Goal: Complete application form

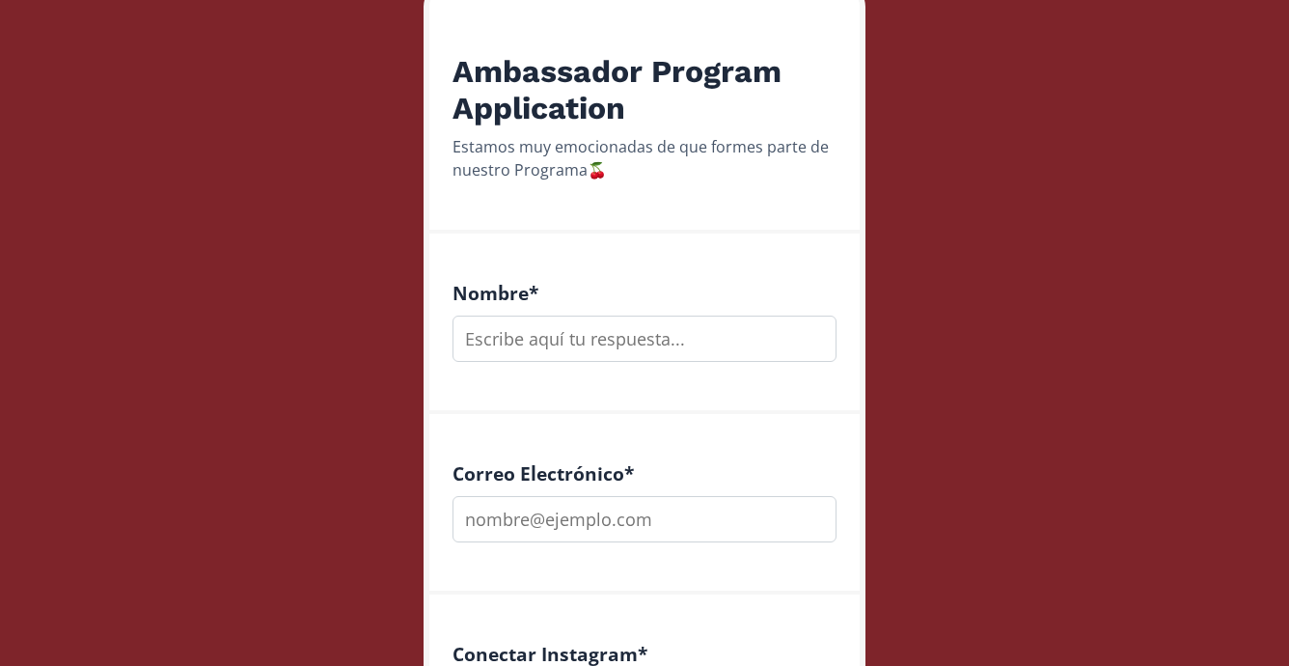
scroll to position [340, 0]
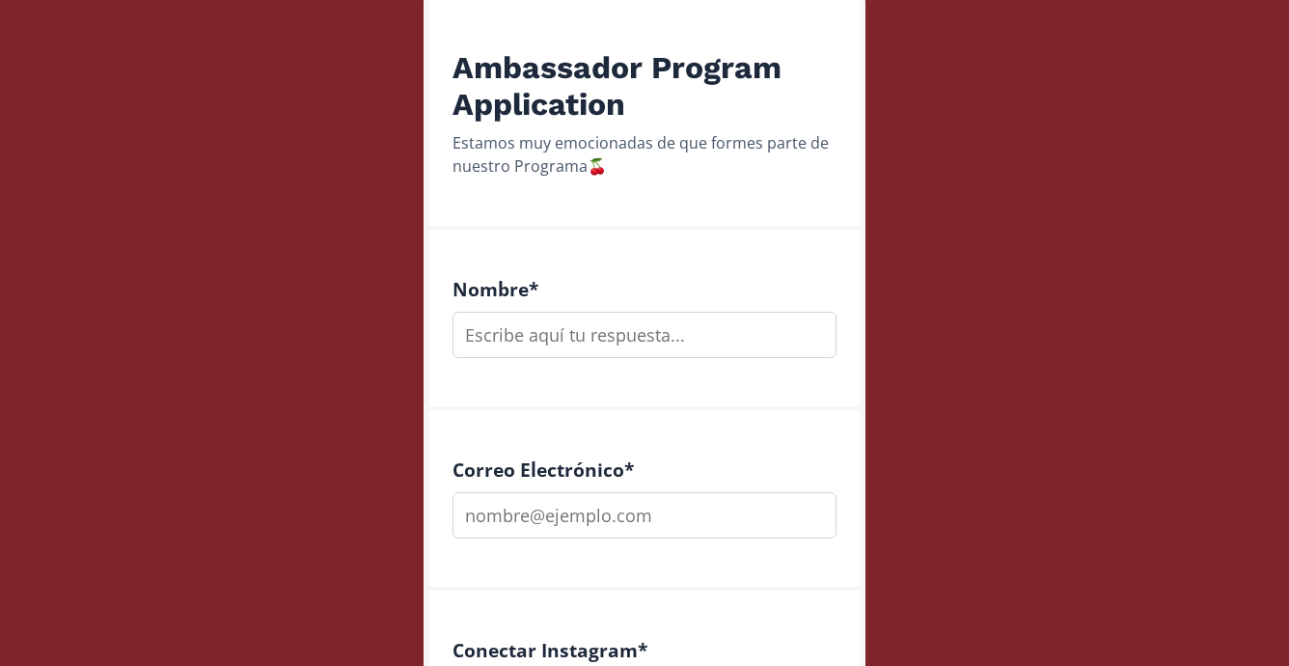
click at [566, 364] on div "Nombre *" at bounding box center [644, 320] width 430 height 180
click at [566, 345] on input "text" at bounding box center [644, 335] width 384 height 46
type input "[PERSON_NAME]"
click at [672, 503] on input "email" at bounding box center [644, 515] width 384 height 46
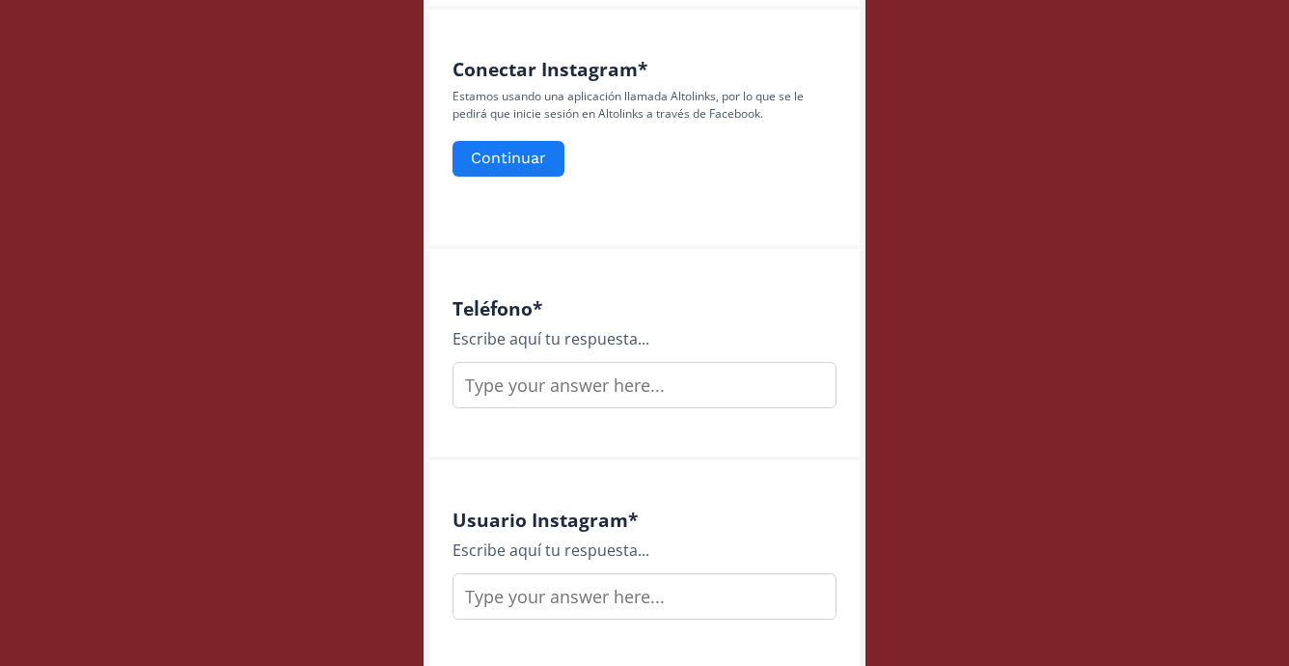
scroll to position [948, 0]
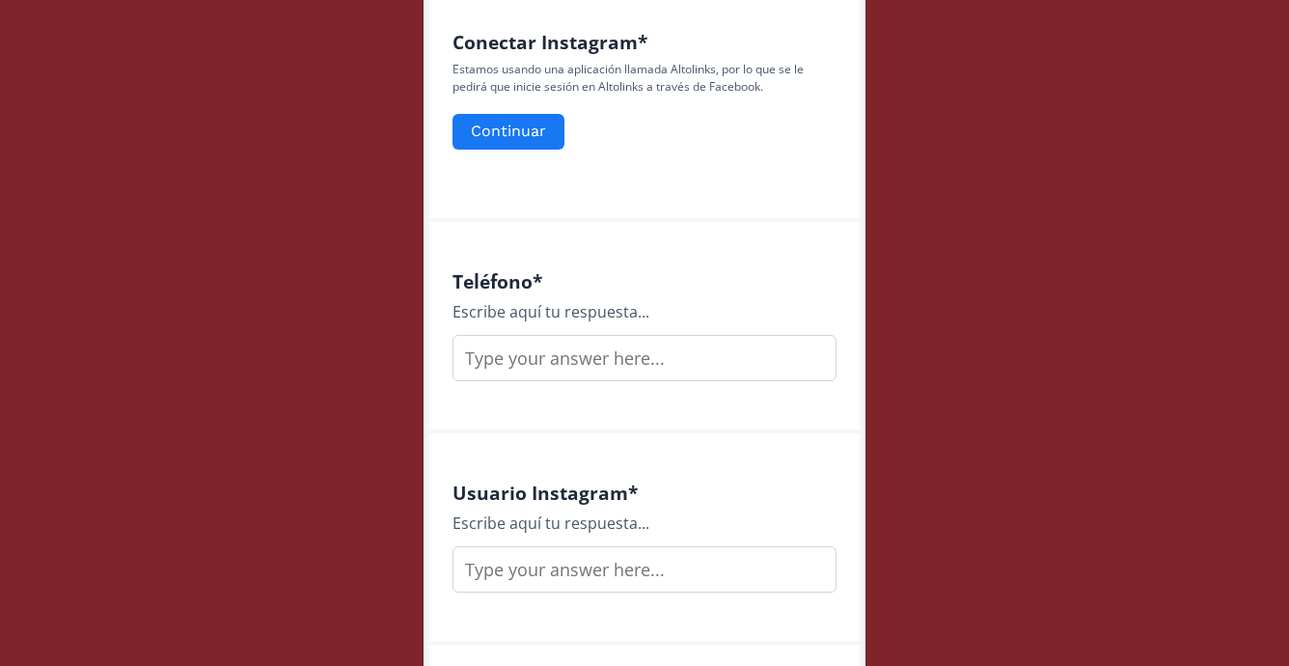
type input "[EMAIL_ADDRESS][DOMAIN_NAME]"
click at [551, 361] on input "text" at bounding box center [644, 358] width 384 height 46
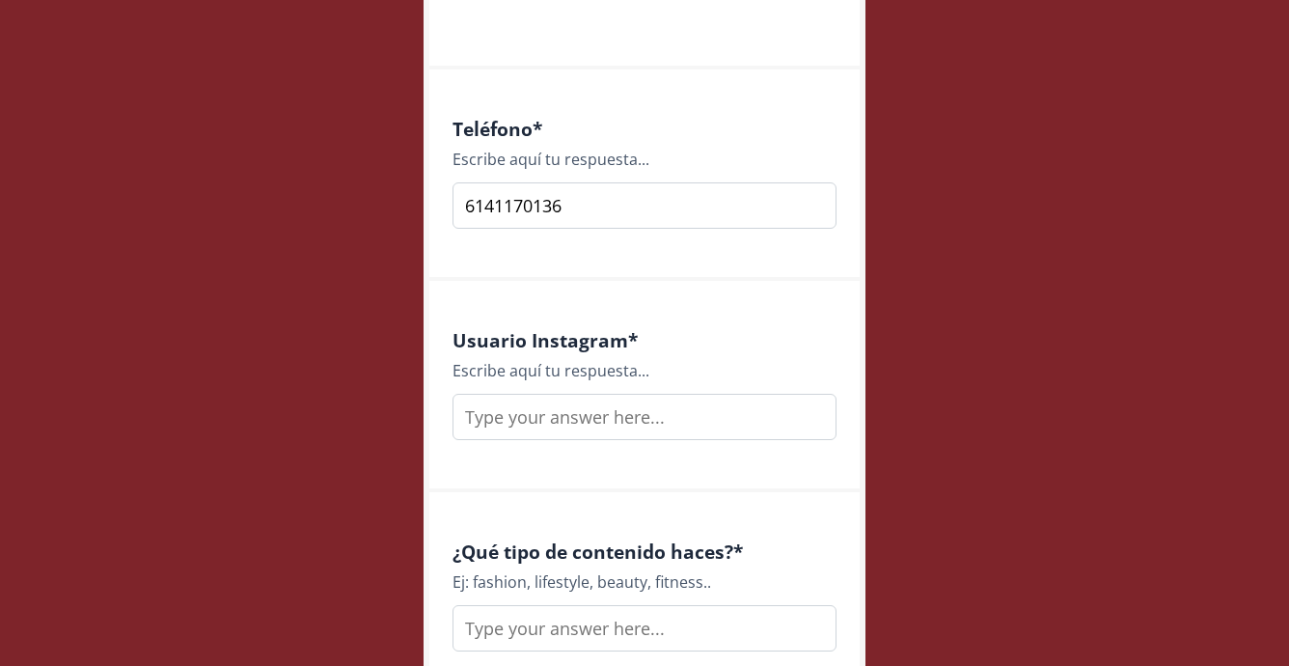
scroll to position [1112, 0]
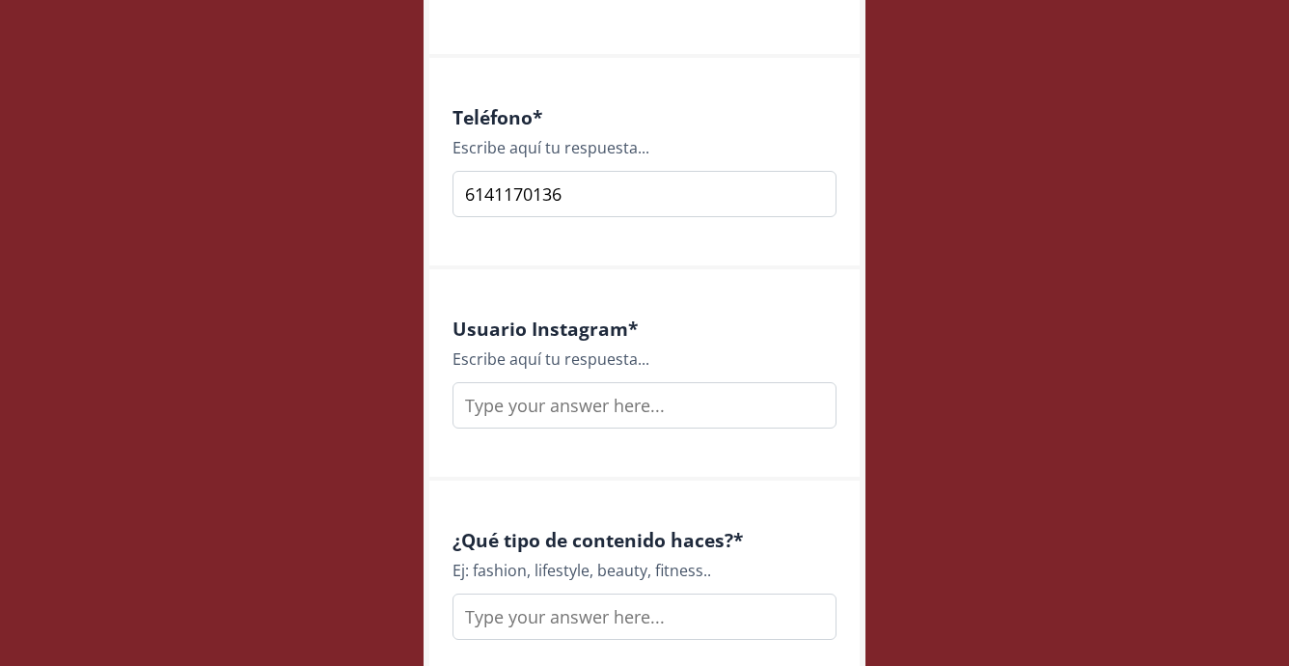
type input "6141170136"
click at [552, 407] on input "text" at bounding box center [644, 405] width 384 height 46
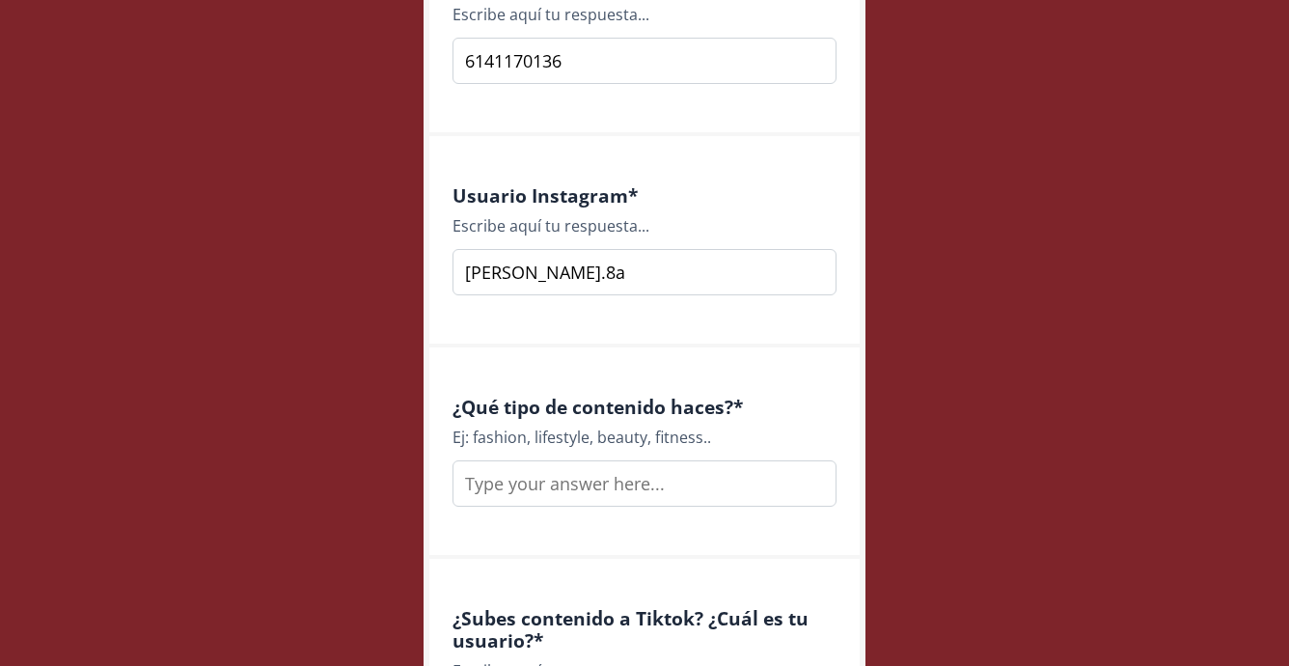
scroll to position [1262, 0]
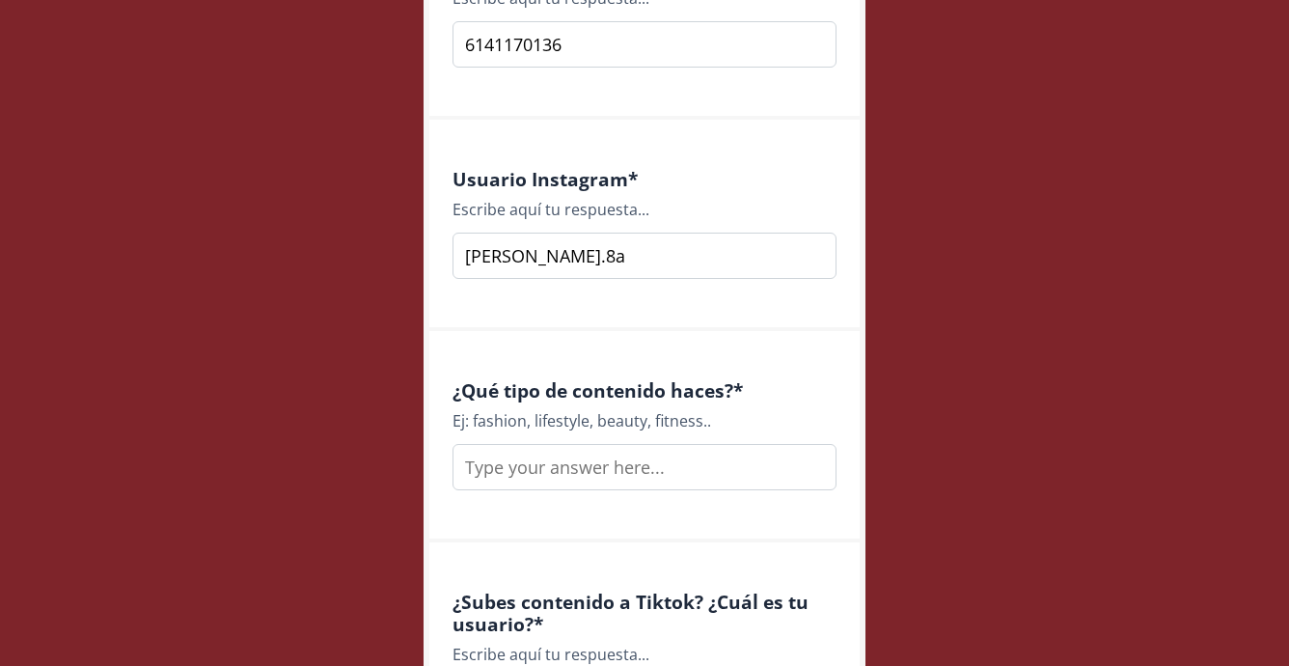
type input "[PERSON_NAME].8a"
click at [556, 460] on input "text" at bounding box center [644, 467] width 384 height 46
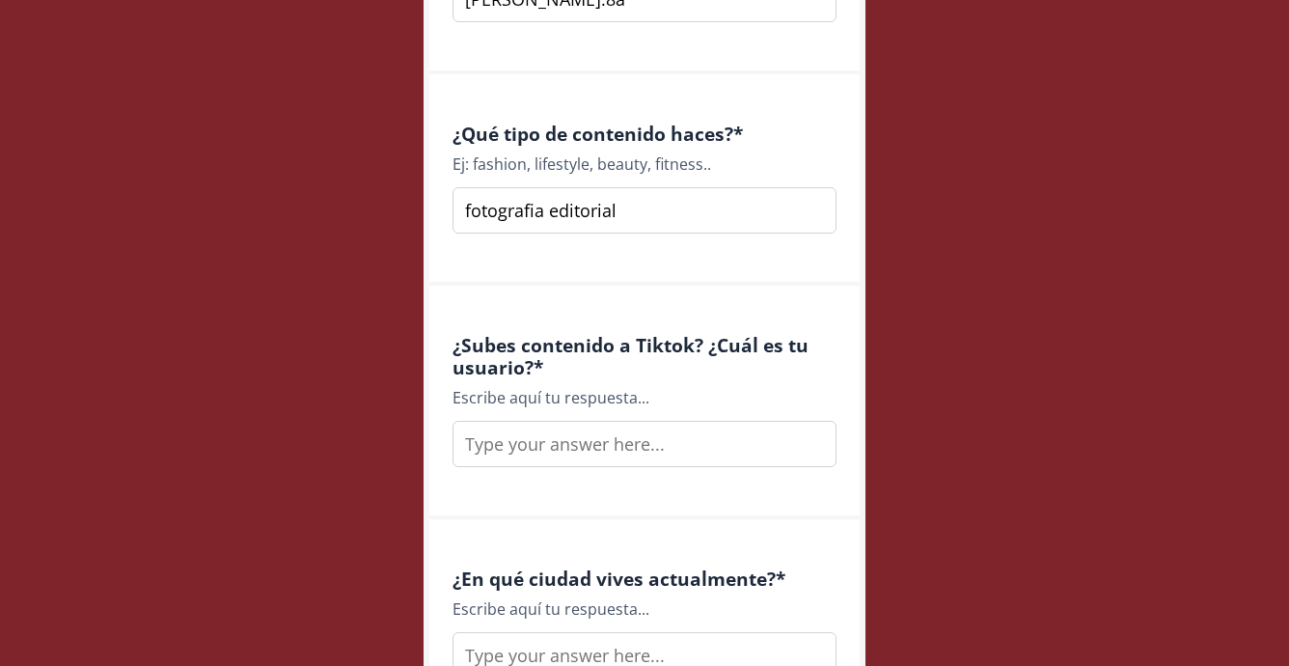
scroll to position [1537, 0]
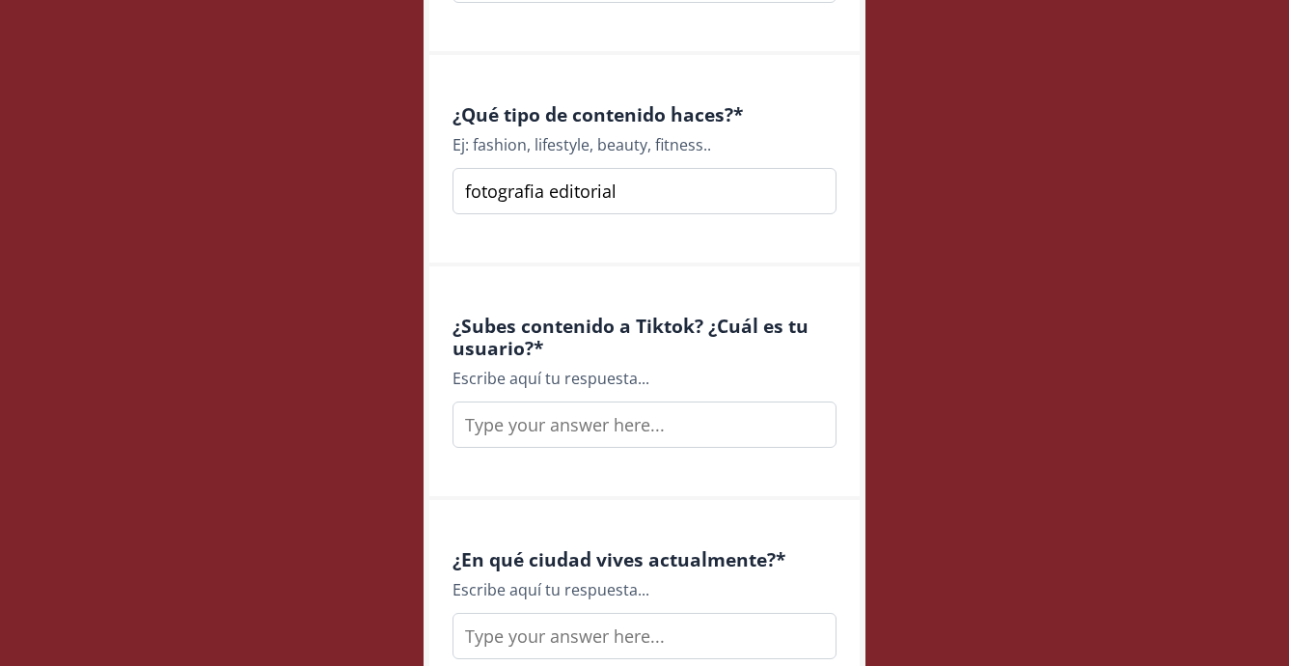
type input "fotografia editorial"
click at [623, 421] on input "text" at bounding box center [644, 424] width 384 height 46
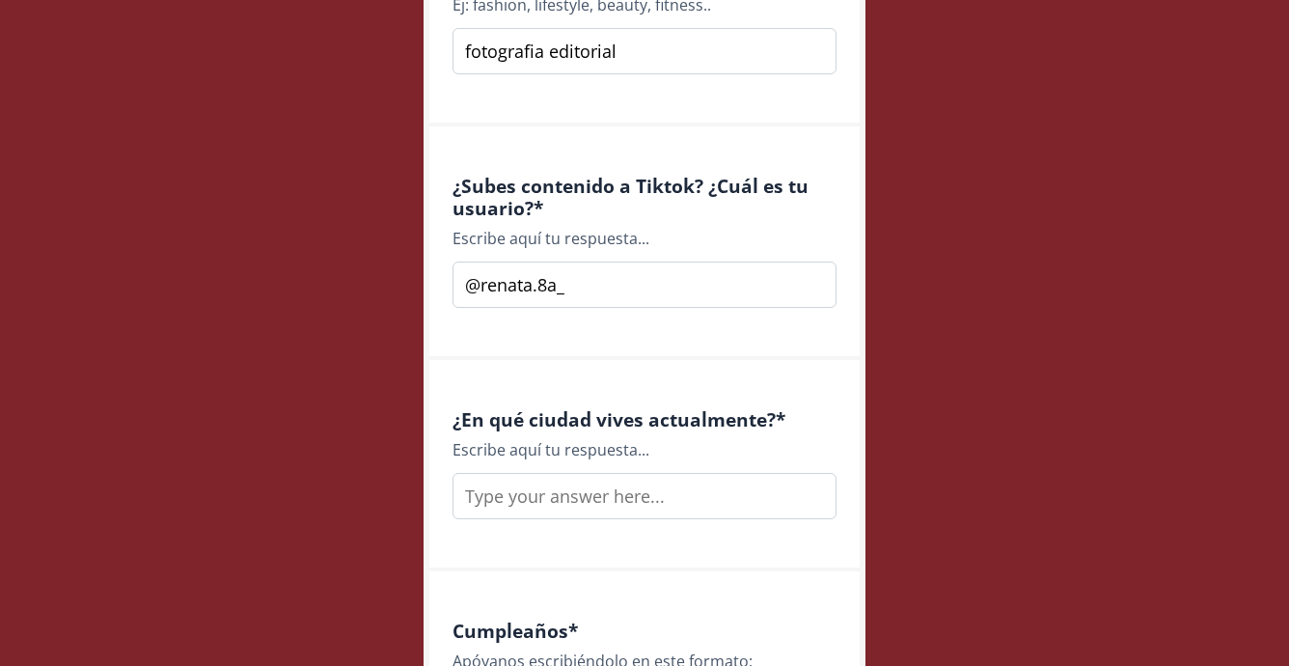
scroll to position [1679, 0]
type input "@renata.8a_"
click at [639, 493] on input "text" at bounding box center [644, 494] width 384 height 46
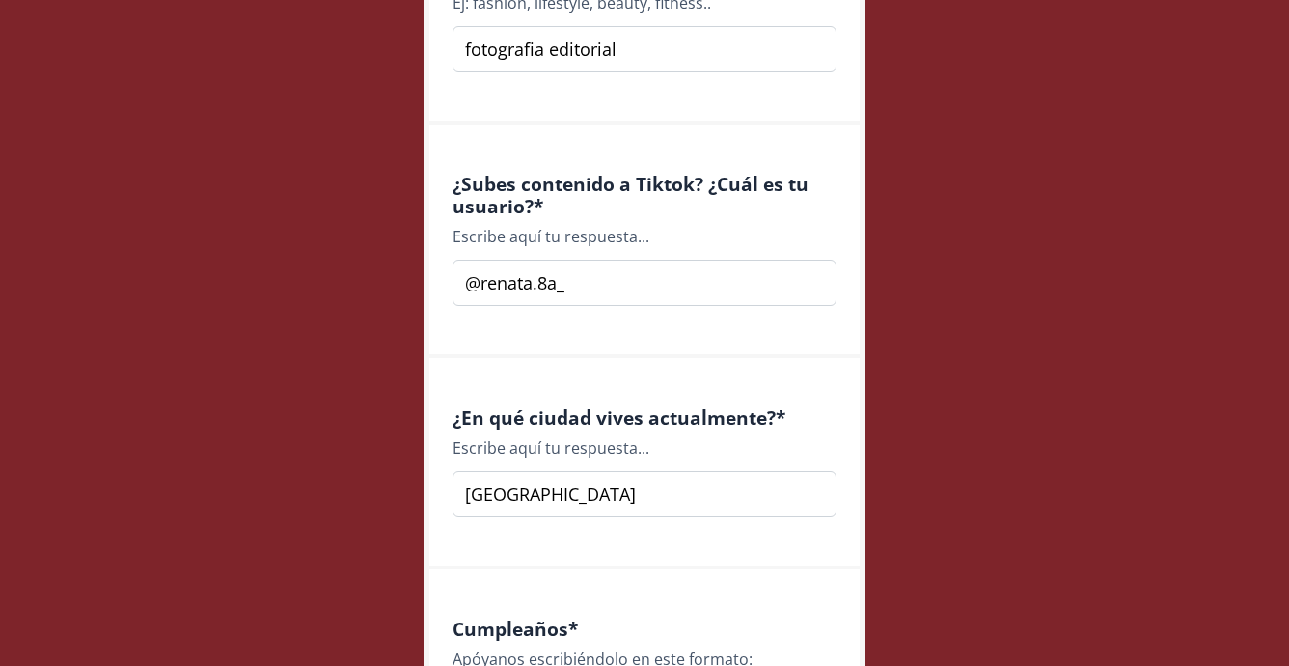
scroll to position [1995, 0]
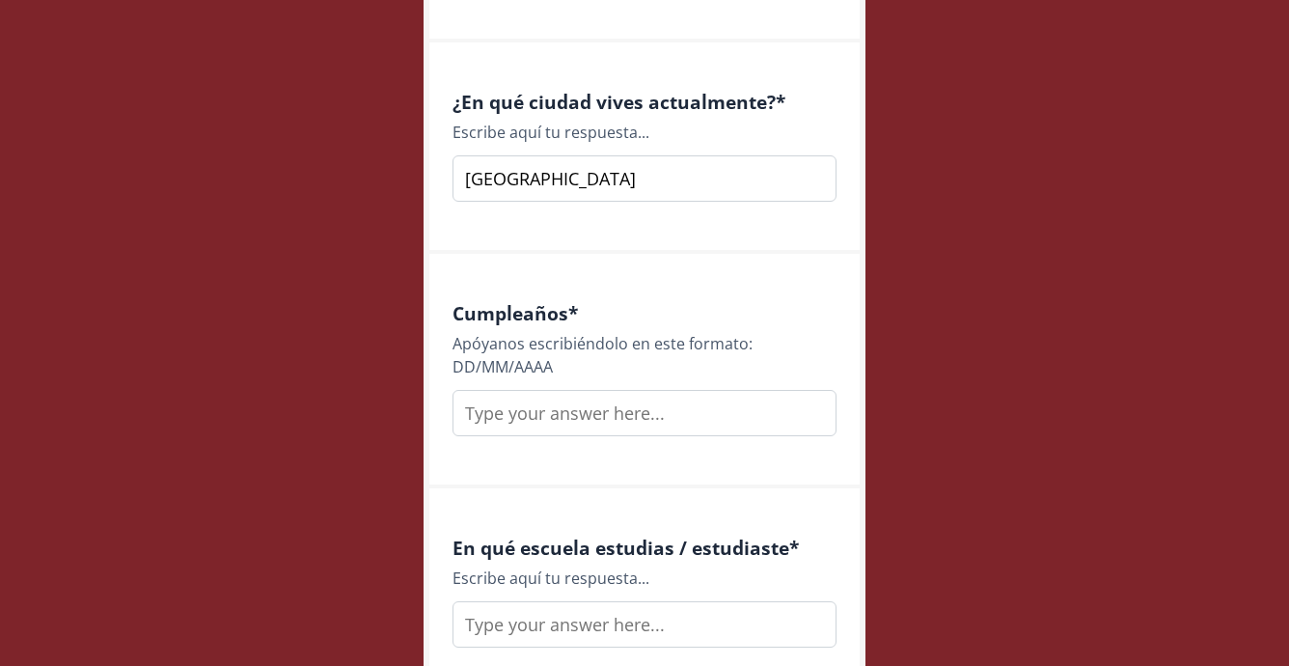
type input "[GEOGRAPHIC_DATA]"
click at [651, 415] on input "text" at bounding box center [644, 413] width 384 height 46
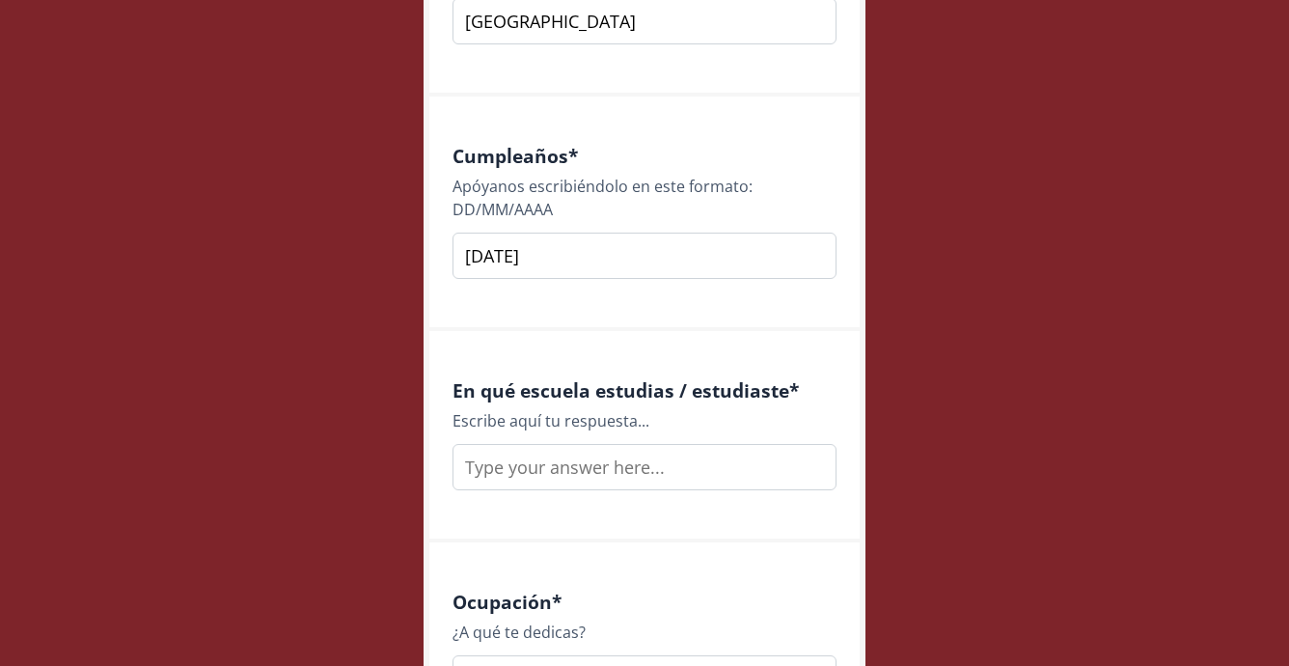
scroll to position [2157, 0]
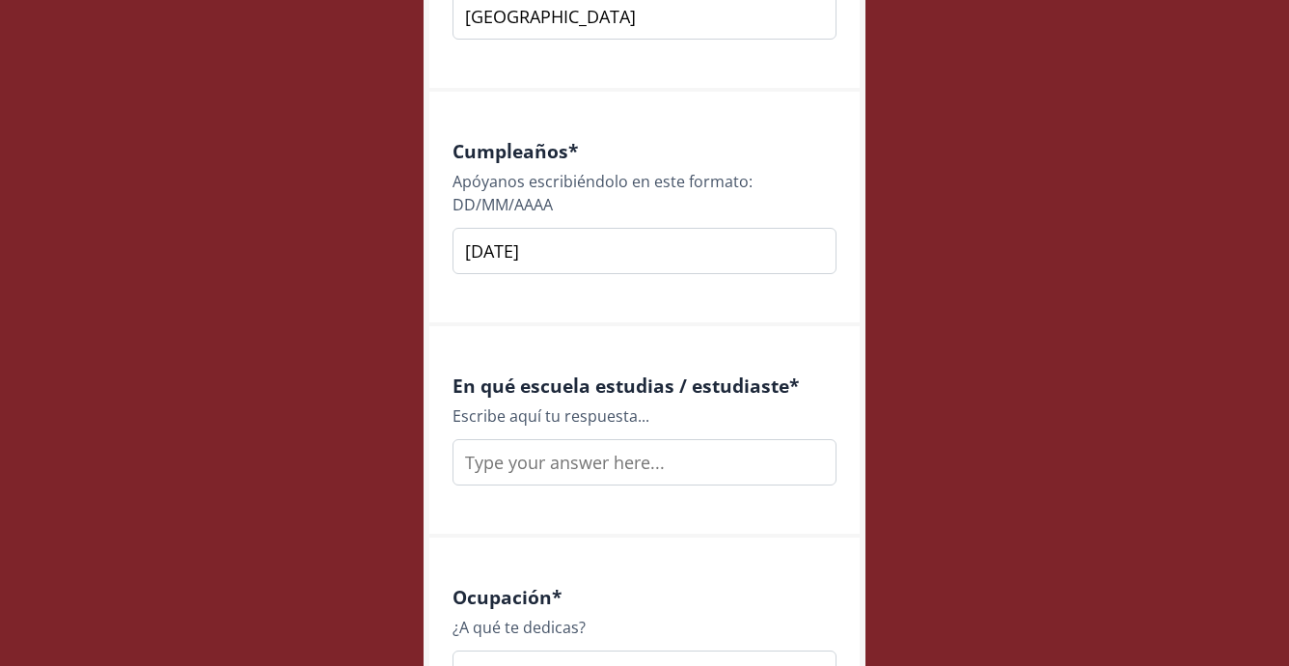
type input "[DATE]"
click at [651, 475] on input "text" at bounding box center [644, 462] width 384 height 46
type input "u"
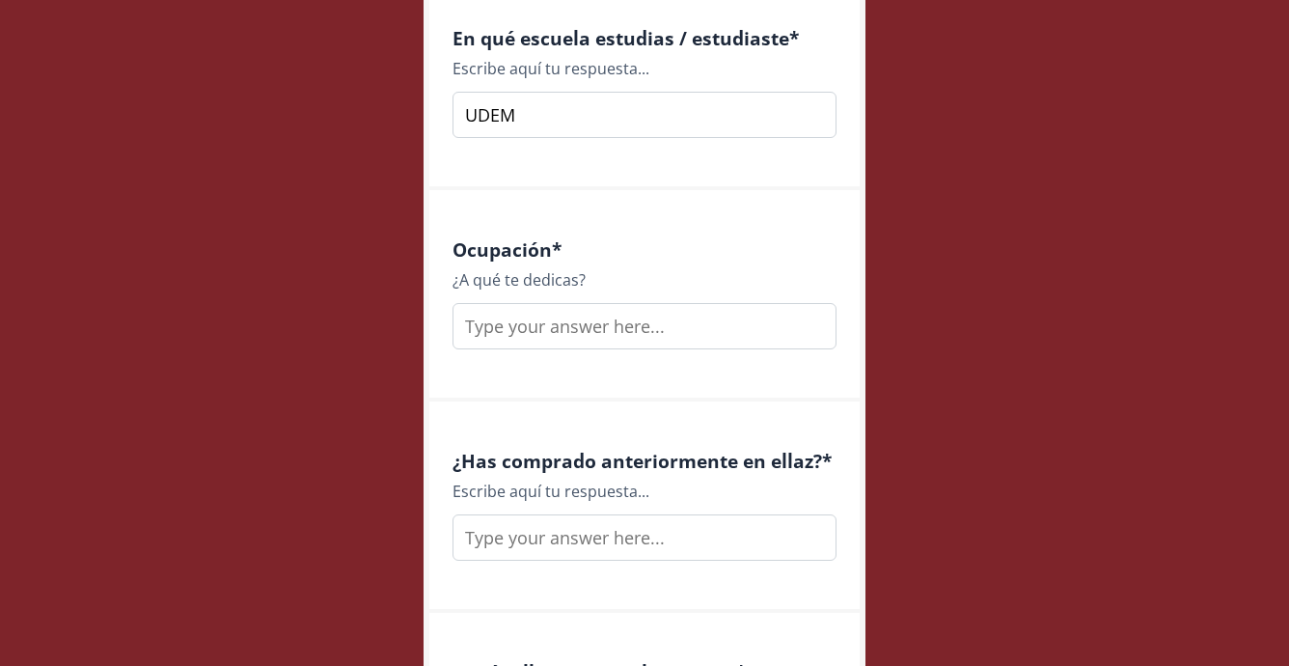
scroll to position [2516, 0]
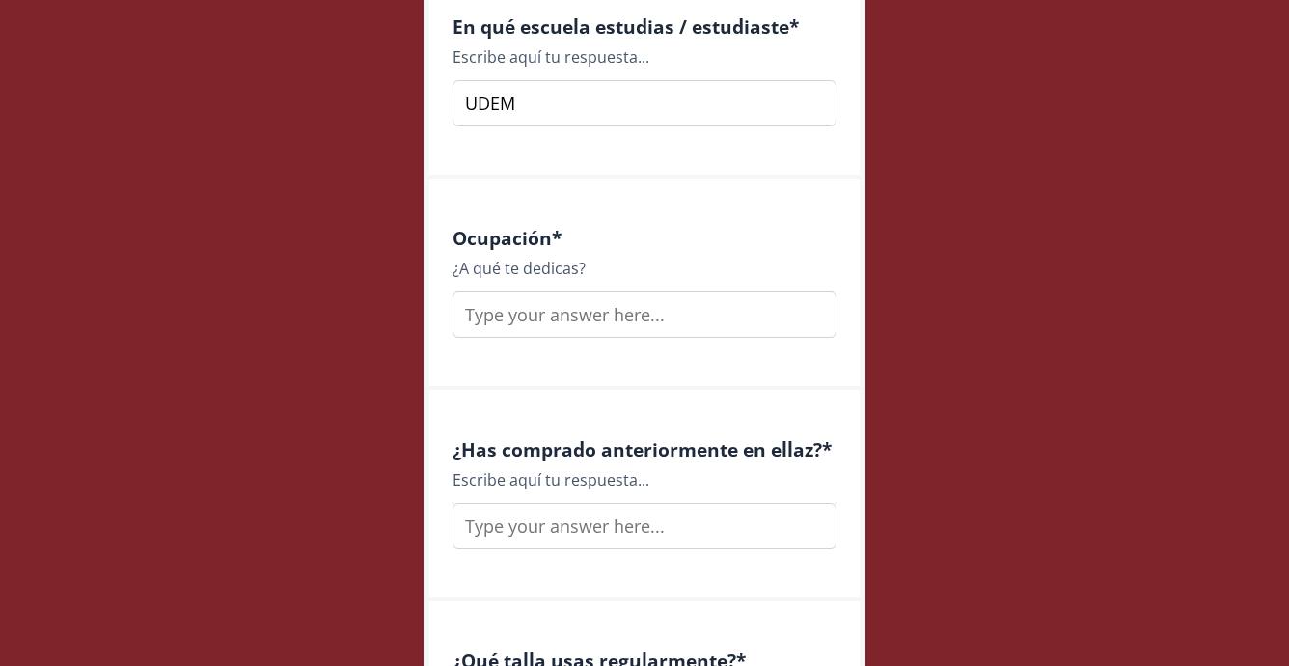
type input "UDEM"
click at [643, 294] on input "text" at bounding box center [644, 314] width 384 height 46
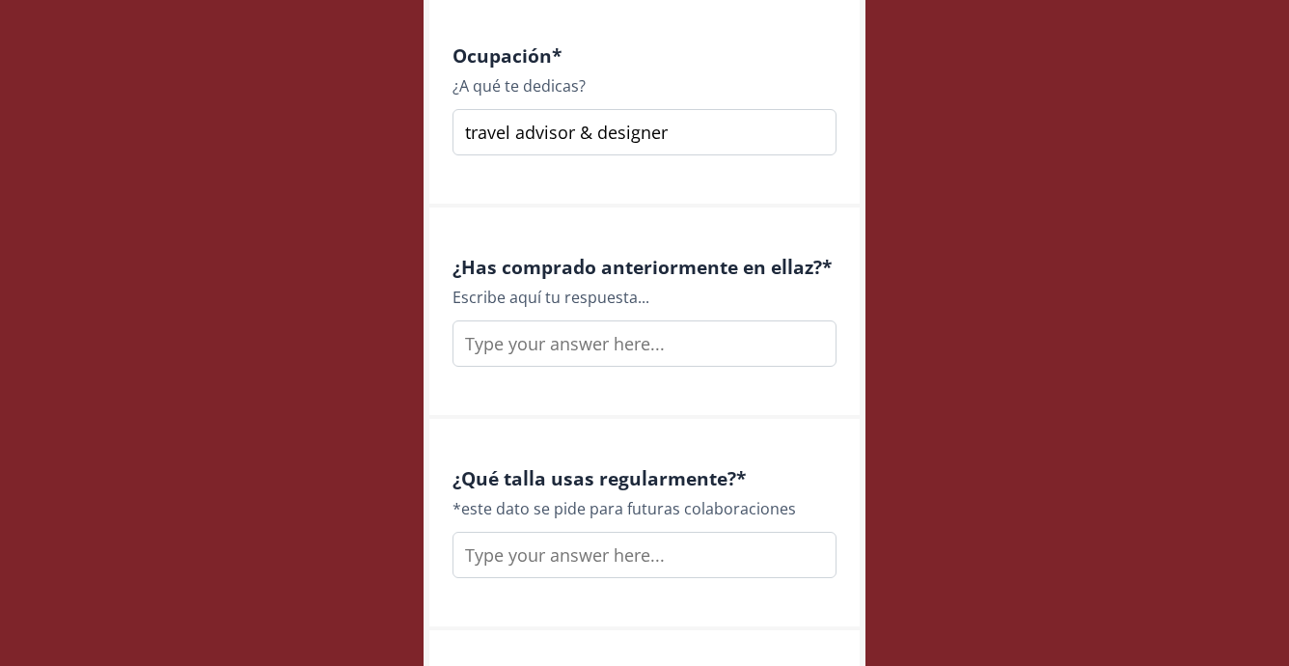
type input "travel advisor & designer"
click at [633, 349] on input "text" at bounding box center [644, 343] width 384 height 46
type input "siii"
click at [677, 573] on input "text" at bounding box center [644, 554] width 384 height 46
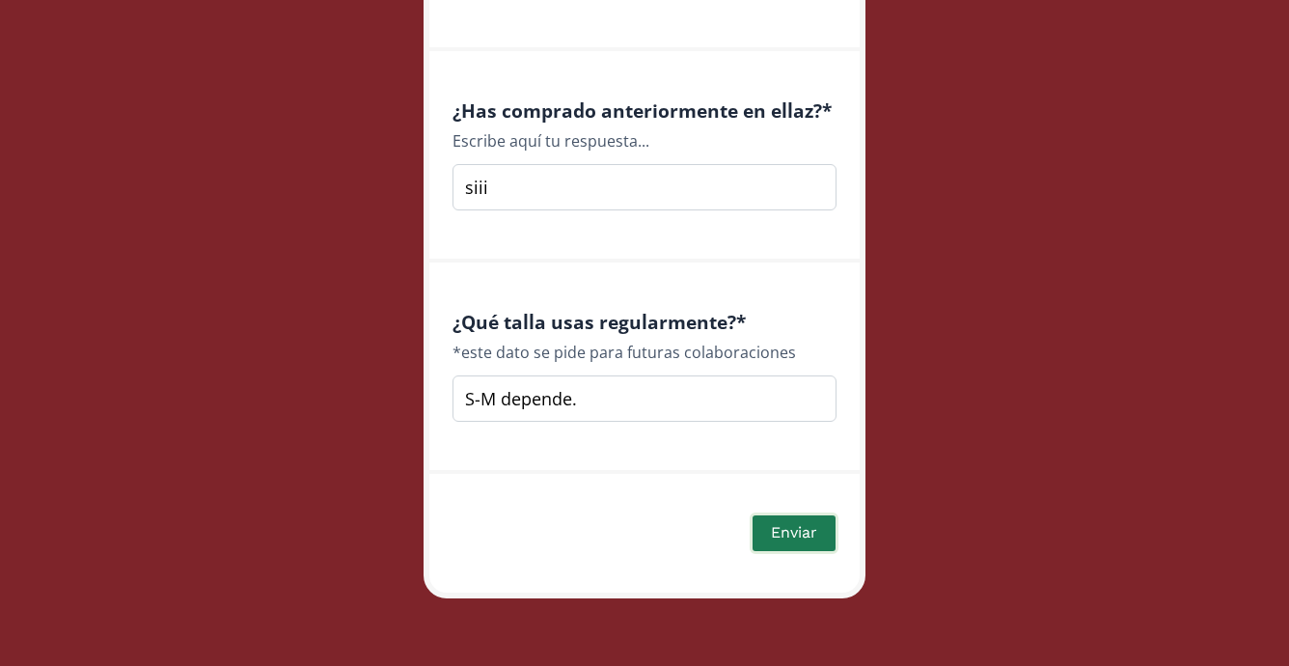
type input "S-M depende."
click at [802, 522] on button "Enviar" at bounding box center [793, 532] width 89 height 41
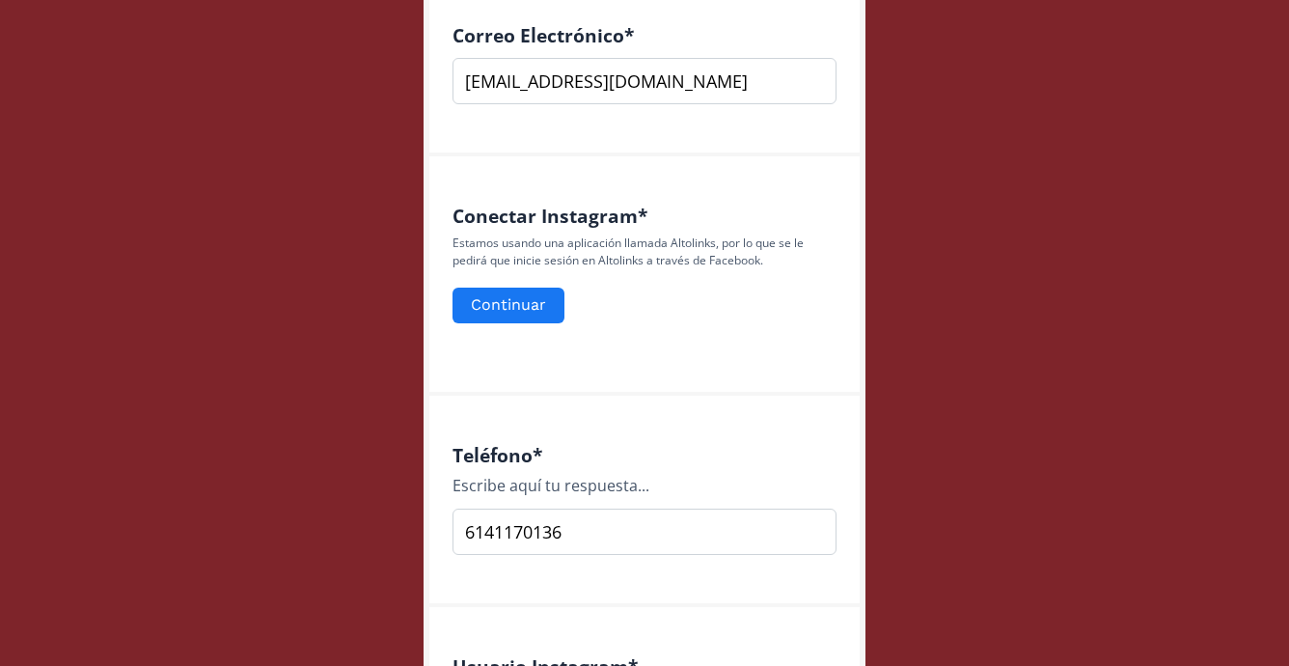
scroll to position [771, 0]
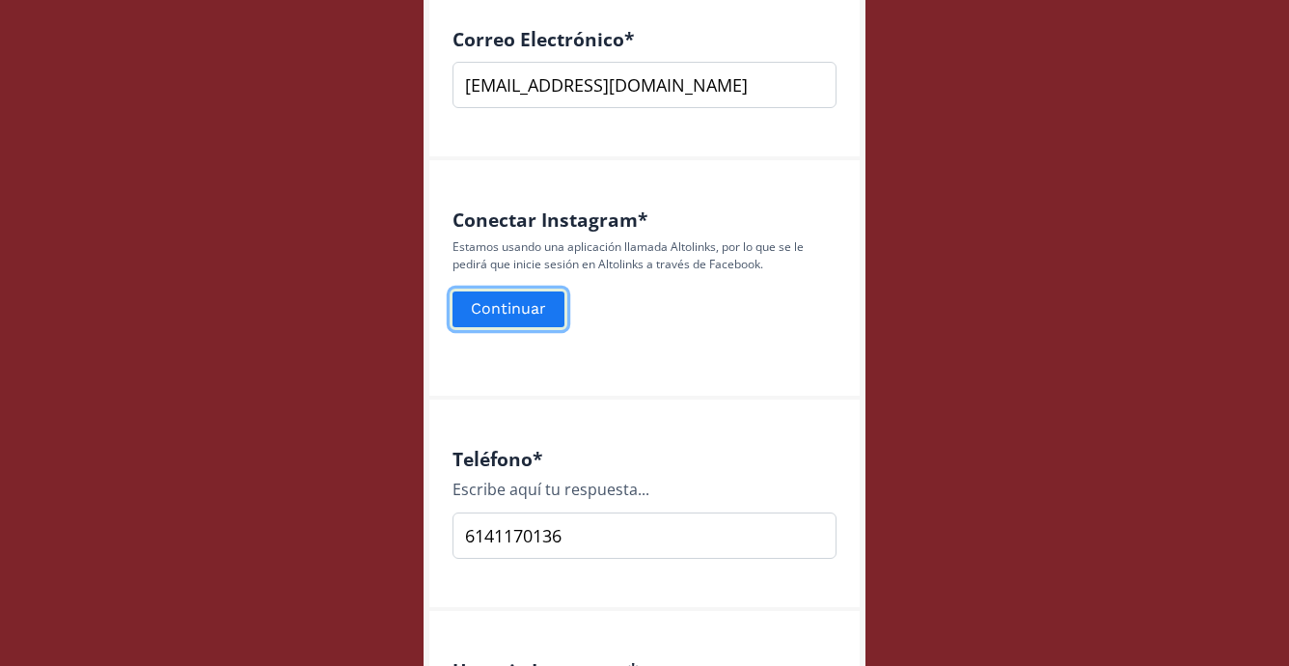
click at [510, 312] on button "Continuar" at bounding box center [508, 308] width 118 height 41
